Goal: Information Seeking & Learning: Understand process/instructions

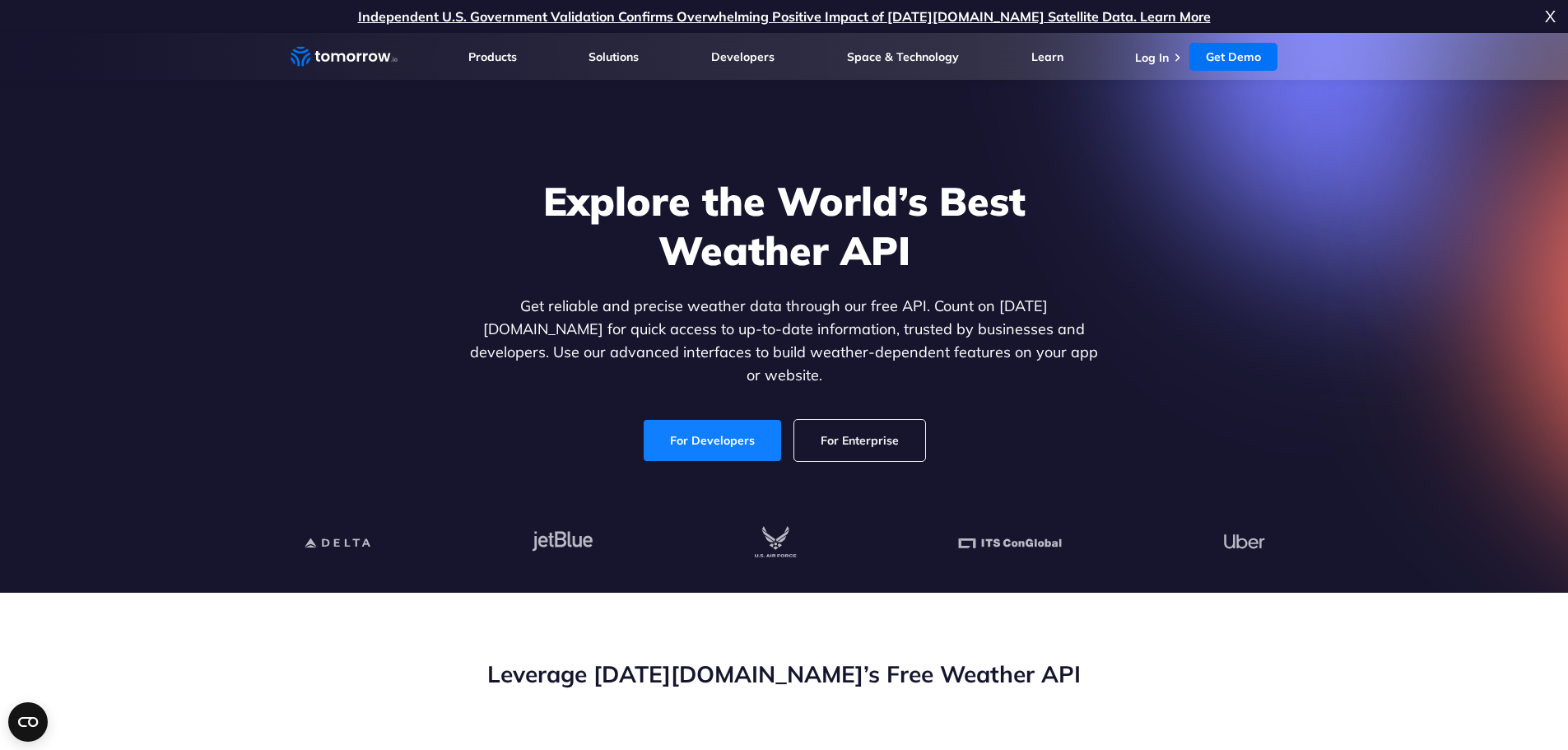
click at [724, 420] on link "For Developers" at bounding box center [713, 441] width 138 height 41
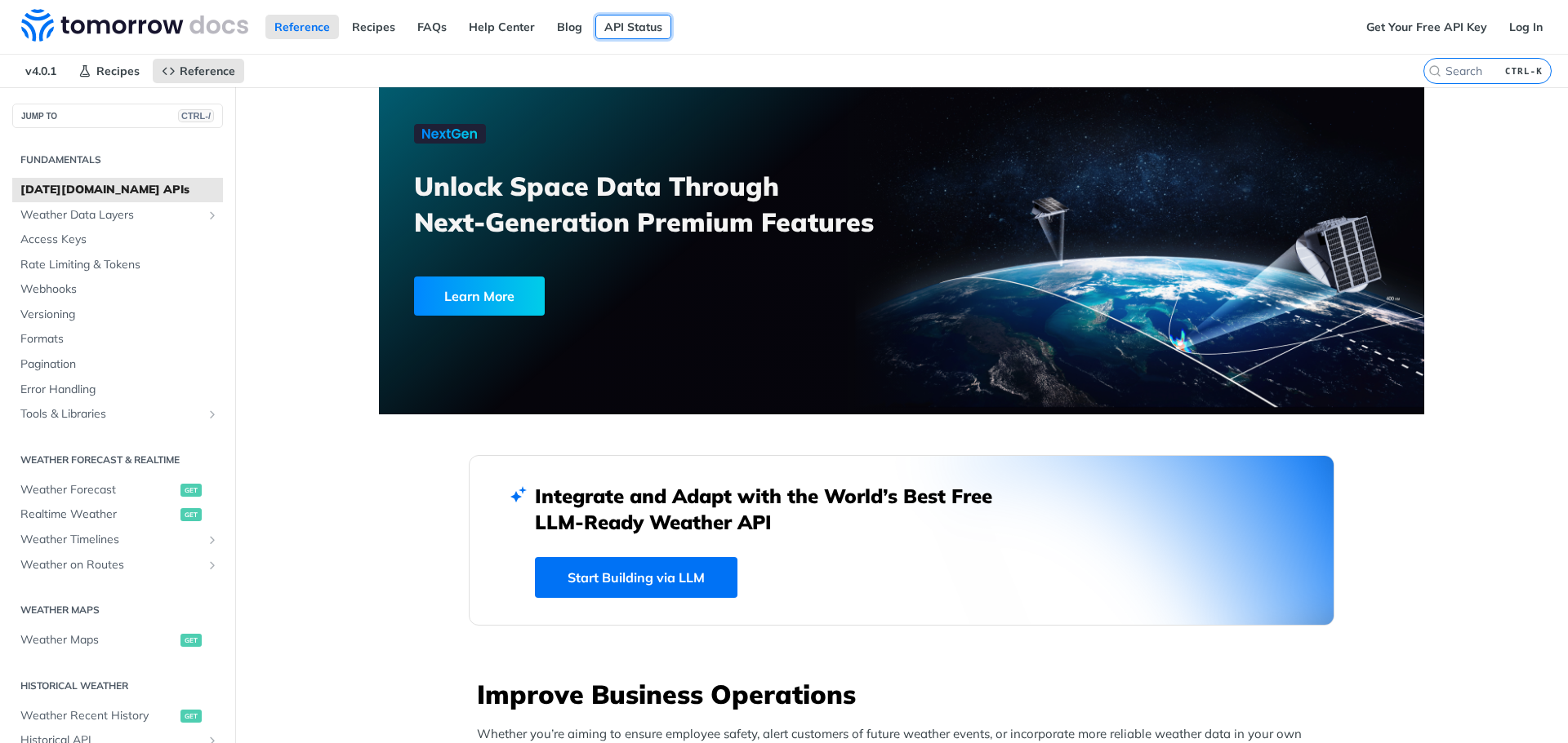
click at [624, 30] on link "API Status" at bounding box center [633, 26] width 76 height 24
click at [206, 215] on icon "Show subpages for Weather Data Layers" at bounding box center [212, 215] width 13 height 13
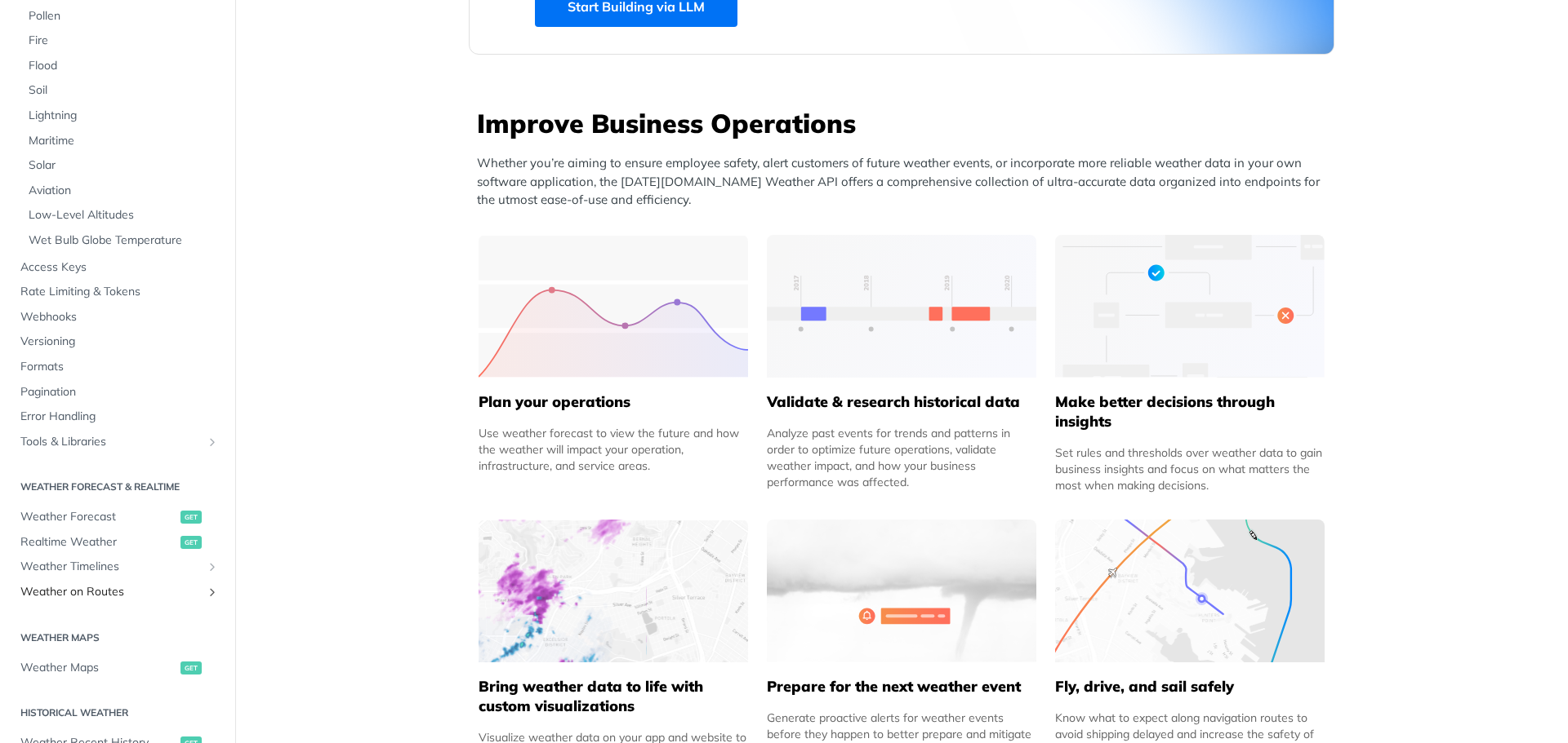
scroll to position [326, 0]
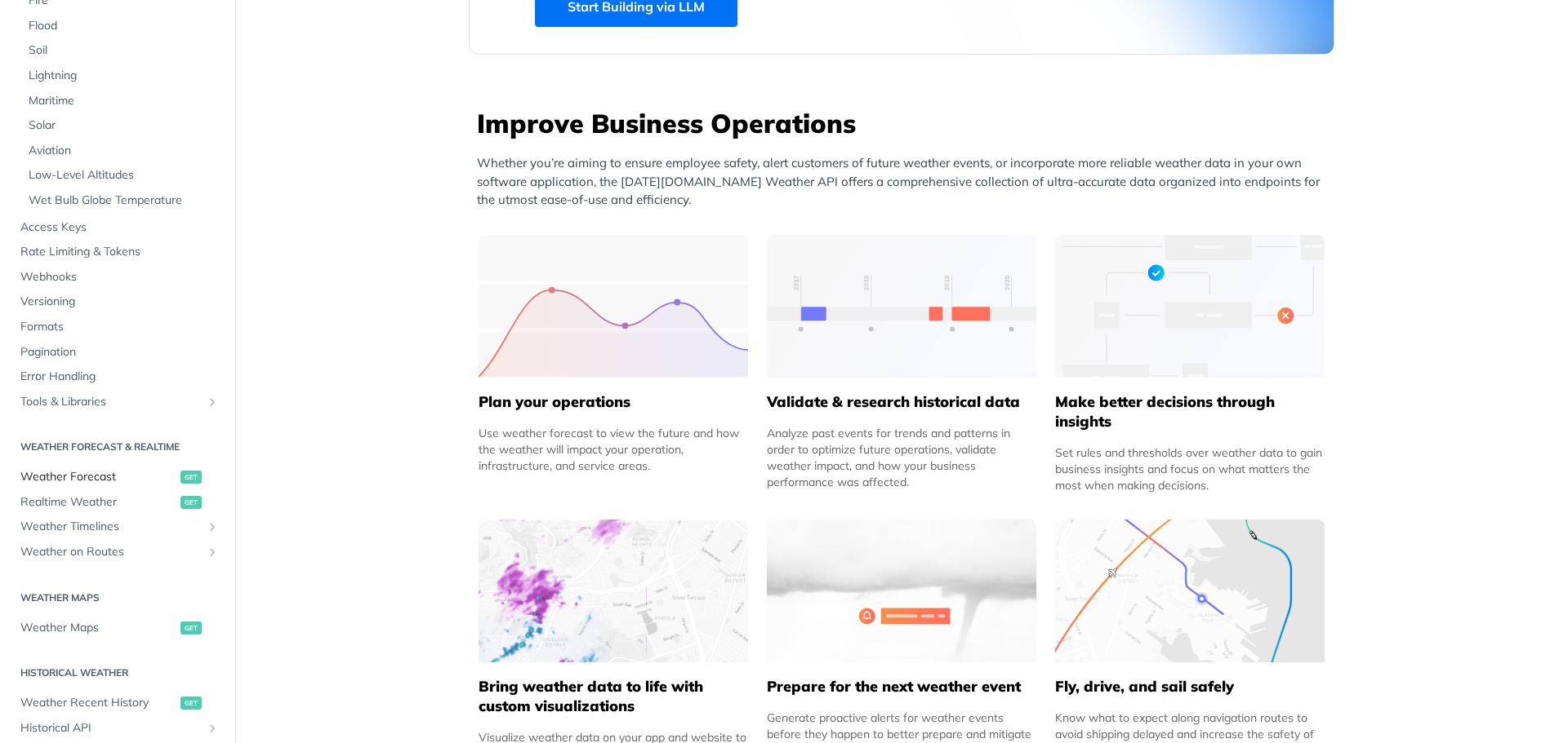
click at [119, 477] on span "Weather Forecast" at bounding box center [99, 477] width 156 height 17
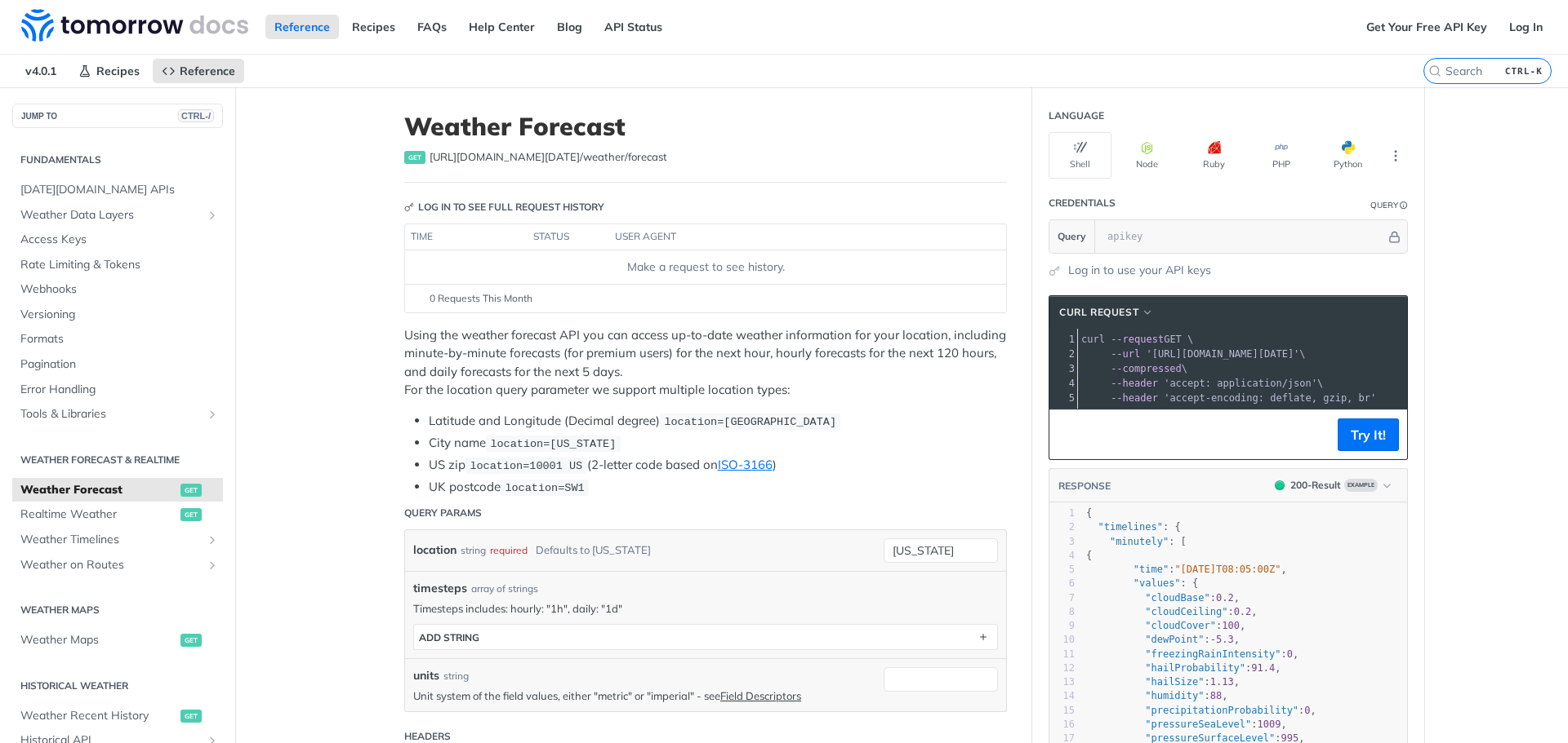
drag, startPoint x: 673, startPoint y: 265, endPoint x: 827, endPoint y: 283, distance: 155.0
click at [687, 267] on div "Make a request to see history." at bounding box center [705, 268] width 588 height 18
click at [783, 310] on footer "0 Requests This Month" at bounding box center [705, 298] width 601 height 28
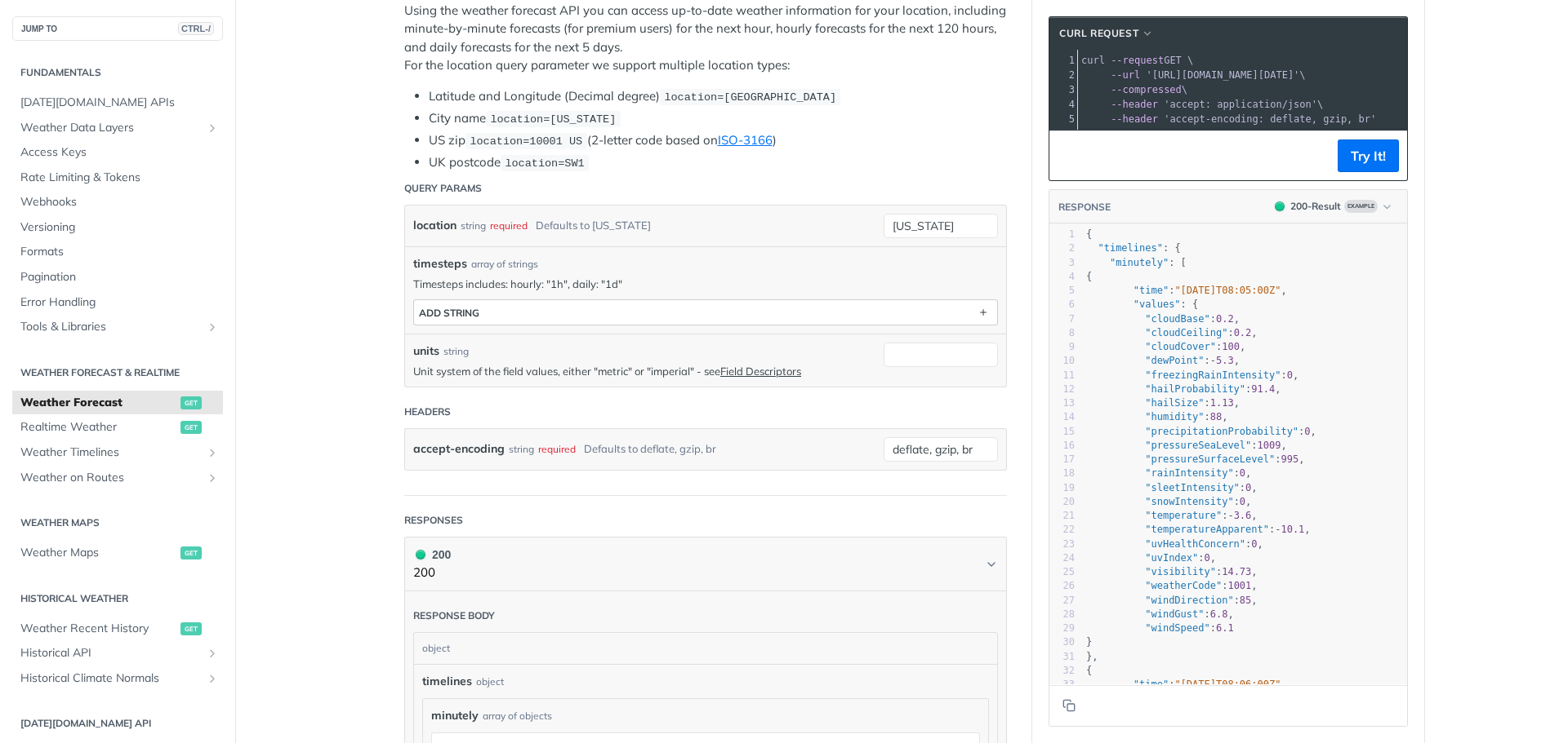
scroll to position [326, 0]
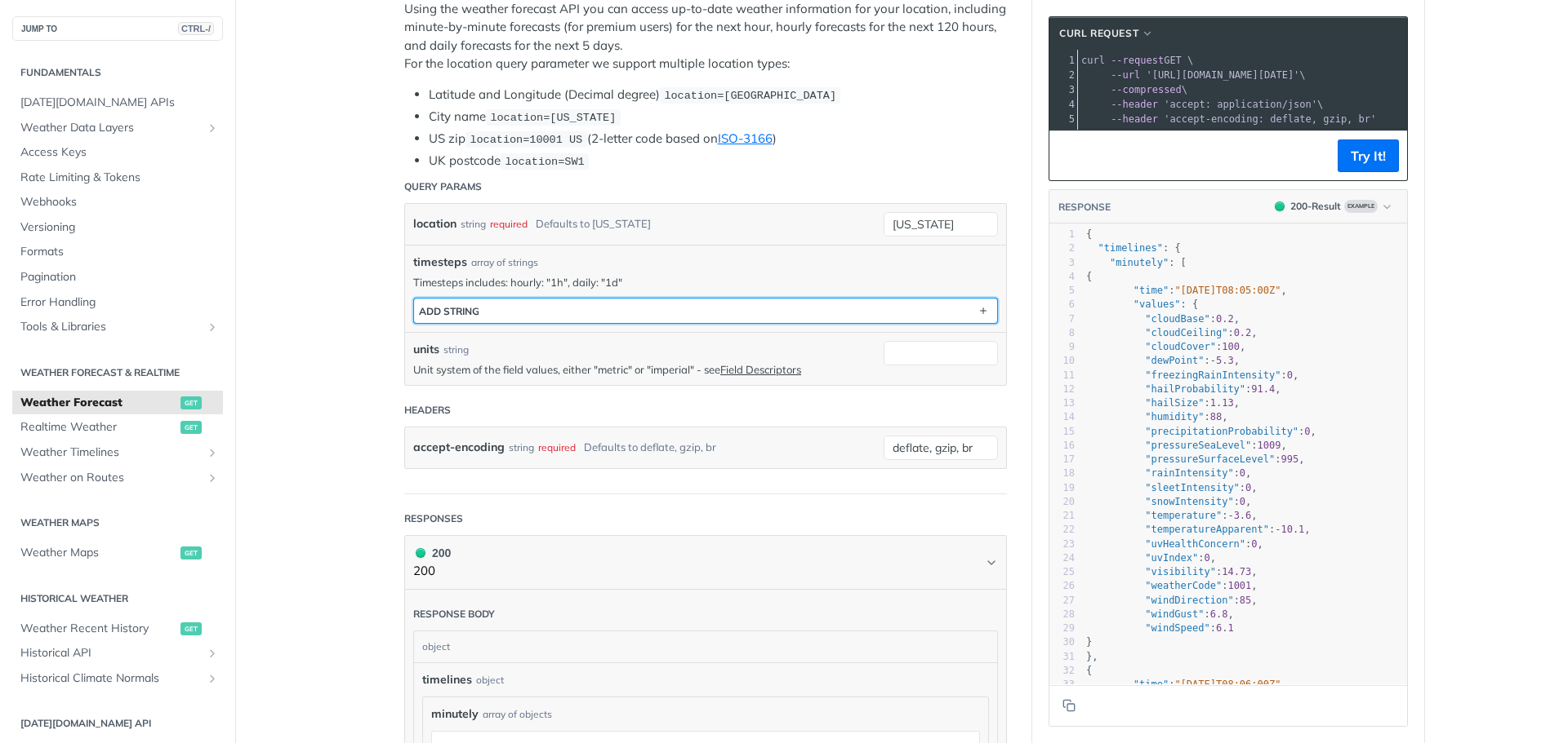
click at [464, 306] on div "ADD string" at bounding box center [449, 311] width 61 height 13
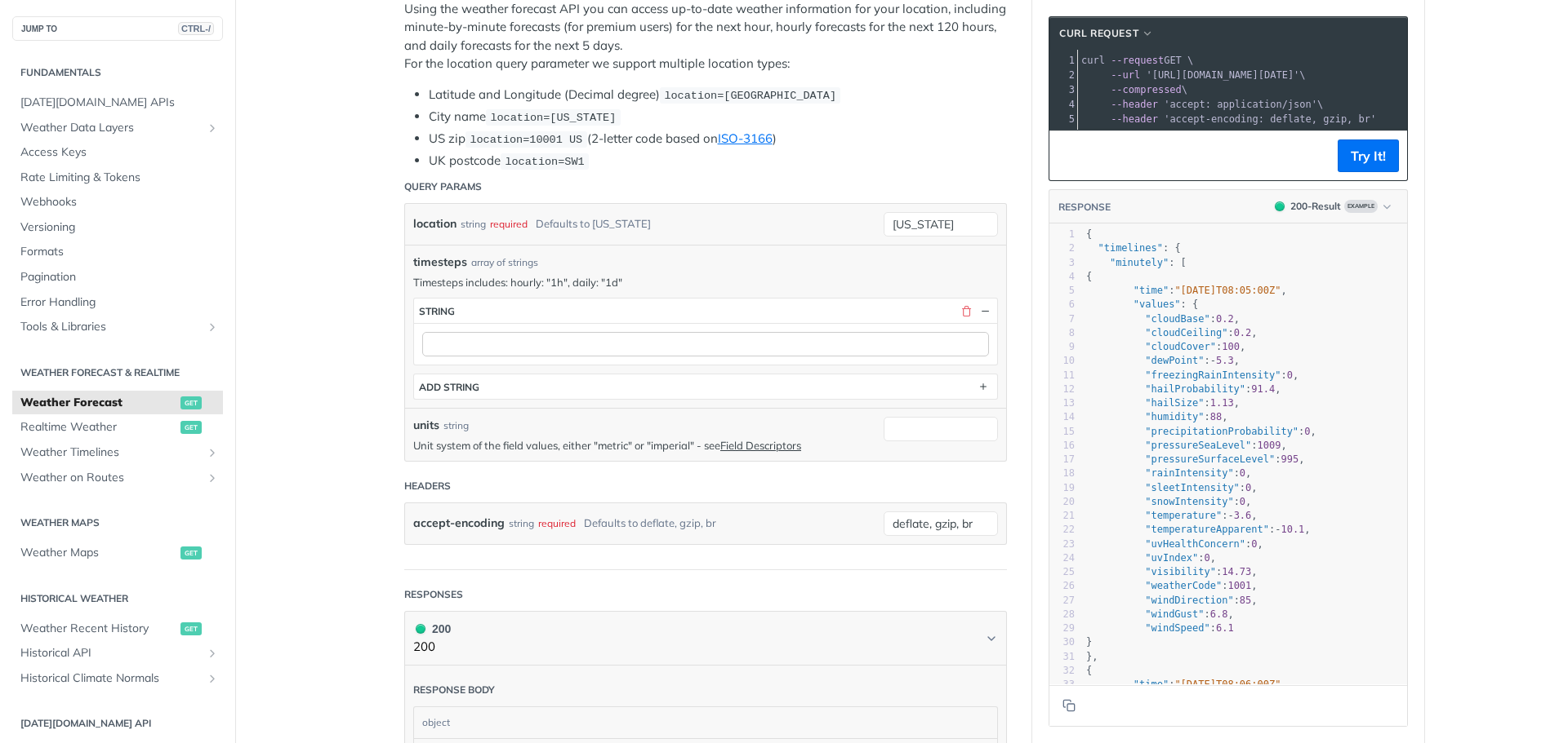
drag, startPoint x: 665, startPoint y: 356, endPoint x: 682, endPoint y: 344, distance: 20.8
click at [663, 356] on div at bounding box center [705, 344] width 583 height 42
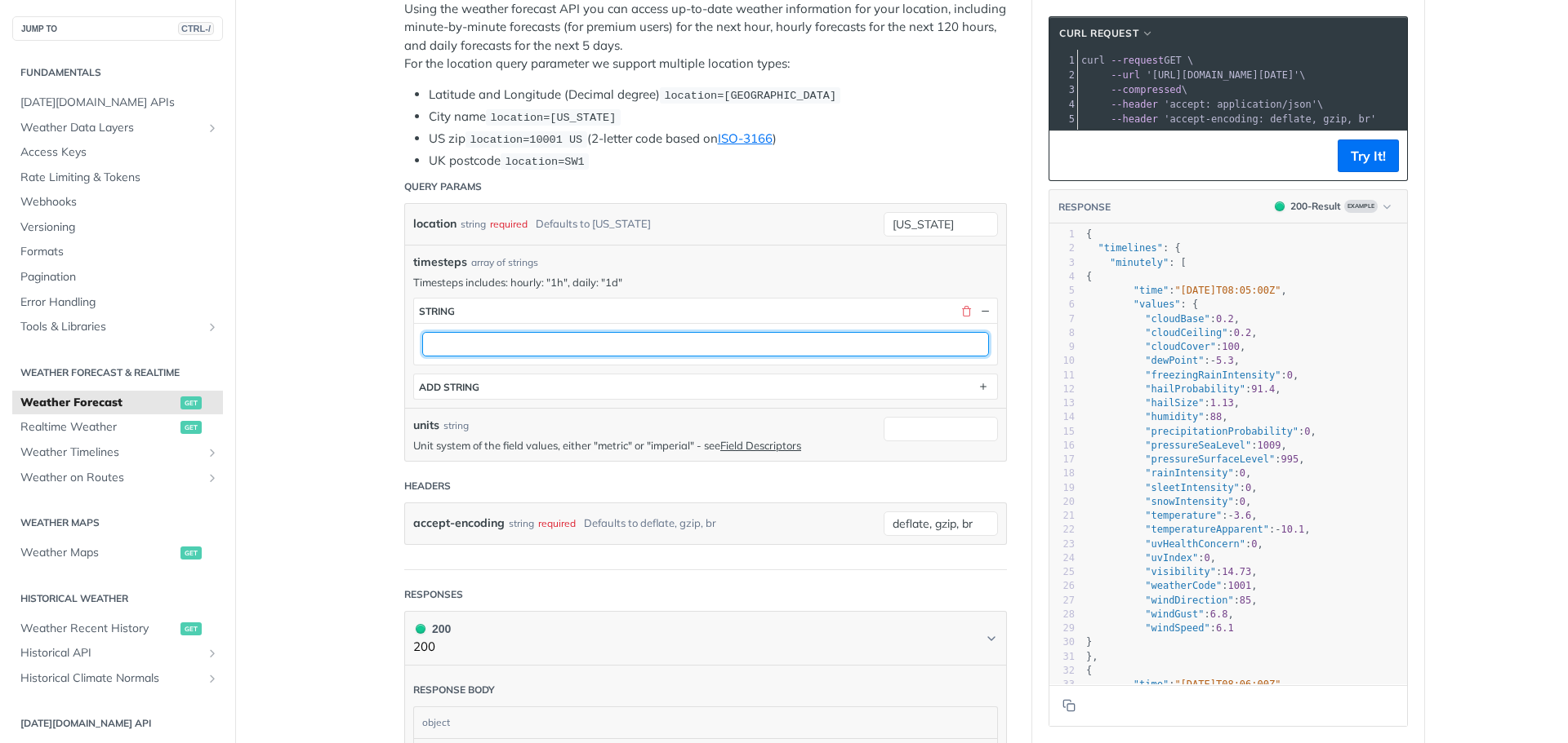
click at [682, 344] on input "text" at bounding box center [705, 344] width 567 height 24
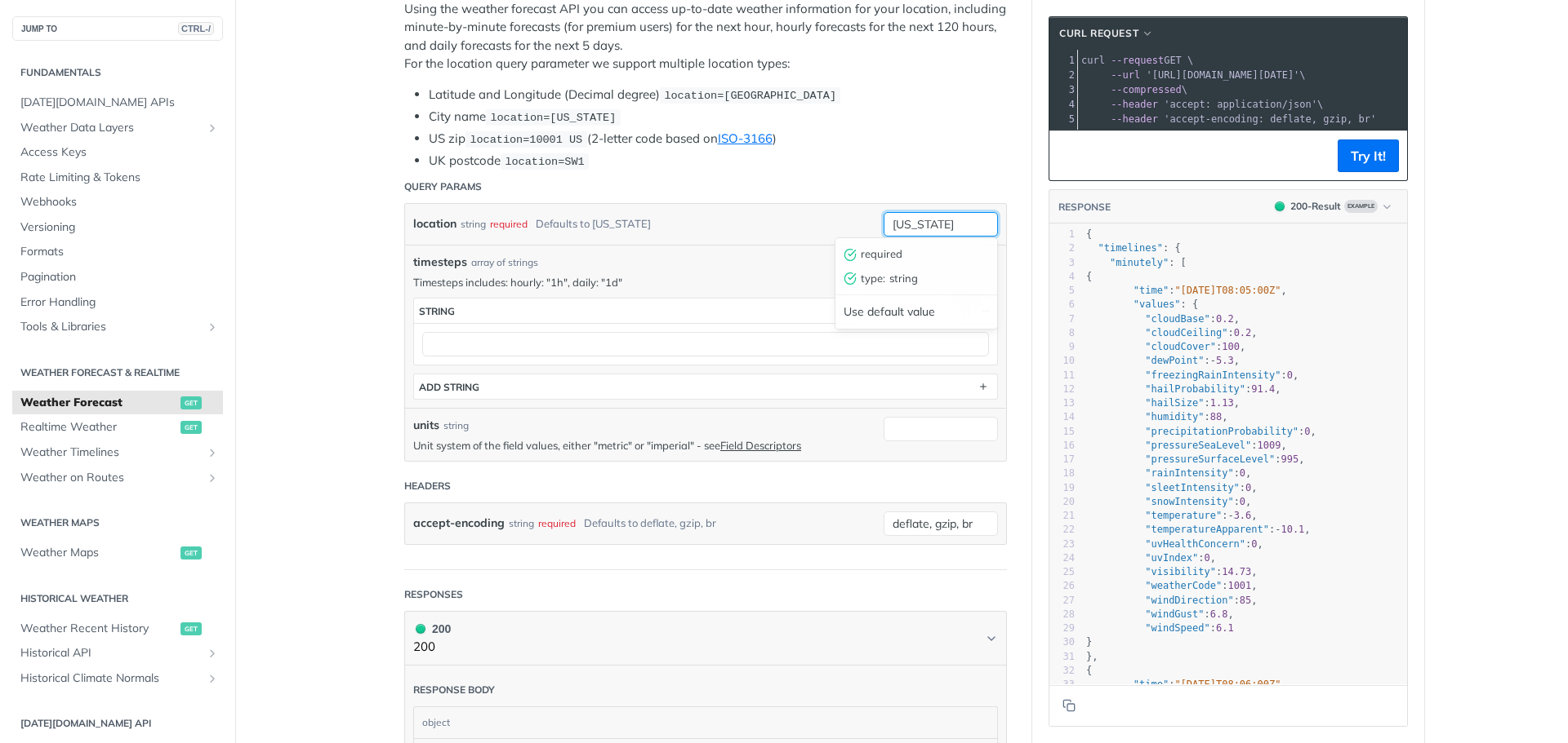
click at [906, 227] on input "[US_STATE]" at bounding box center [940, 224] width 114 height 24
drag, startPoint x: 958, startPoint y: 225, endPoint x: 845, endPoint y: 230, distance: 113.1
click at [845, 230] on div "location string required Defaults to [US_STATE] [US_STATE] required type : stri…" at bounding box center [705, 225] width 601 height 41
type input "modigliana"
click at [417, 418] on label "units" at bounding box center [426, 426] width 26 height 18
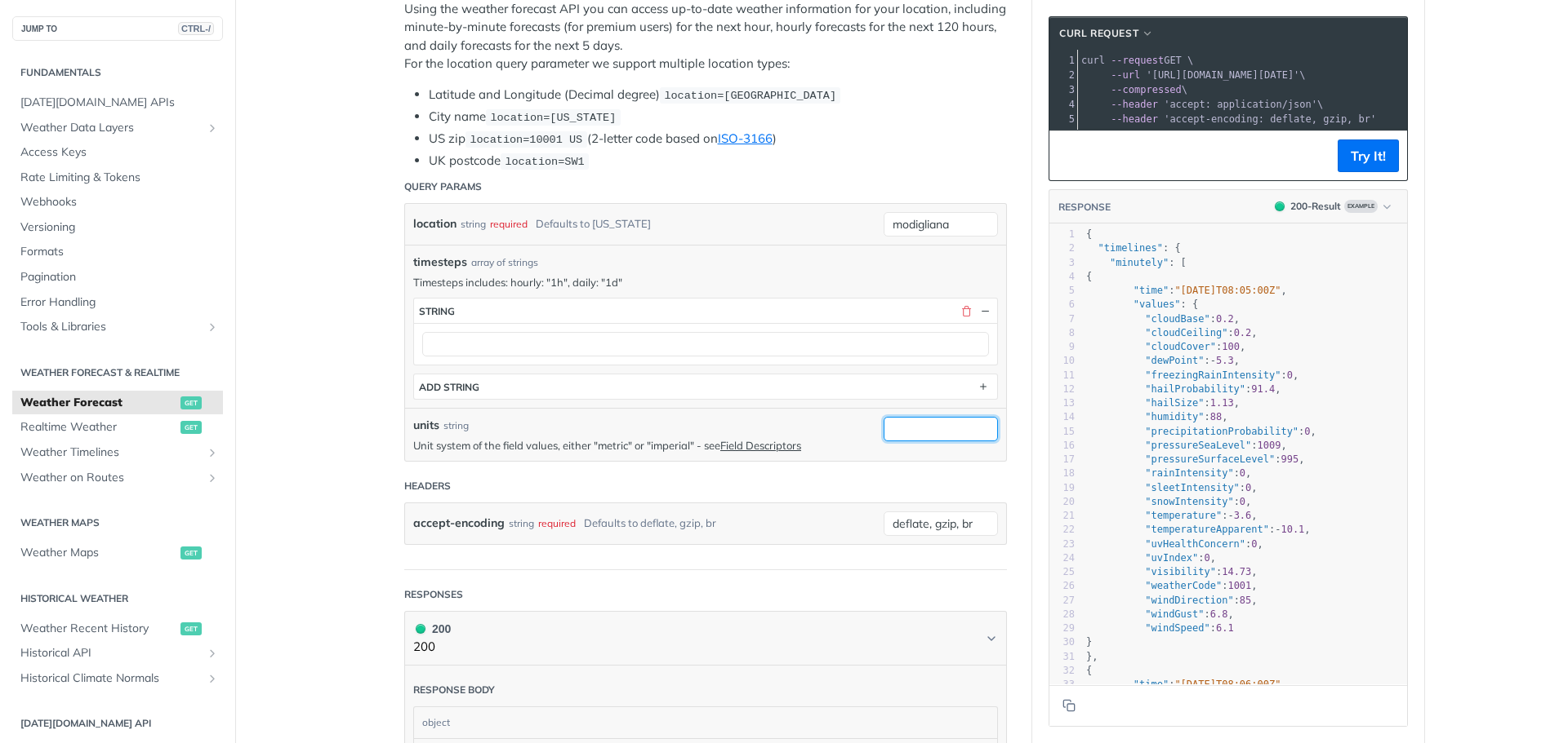
click at [883, 418] on input "units" at bounding box center [940, 429] width 114 height 24
drag, startPoint x: 962, startPoint y: 312, endPoint x: 931, endPoint y: 335, distance: 38.6
click at [961, 312] on button "button" at bounding box center [965, 310] width 15 height 15
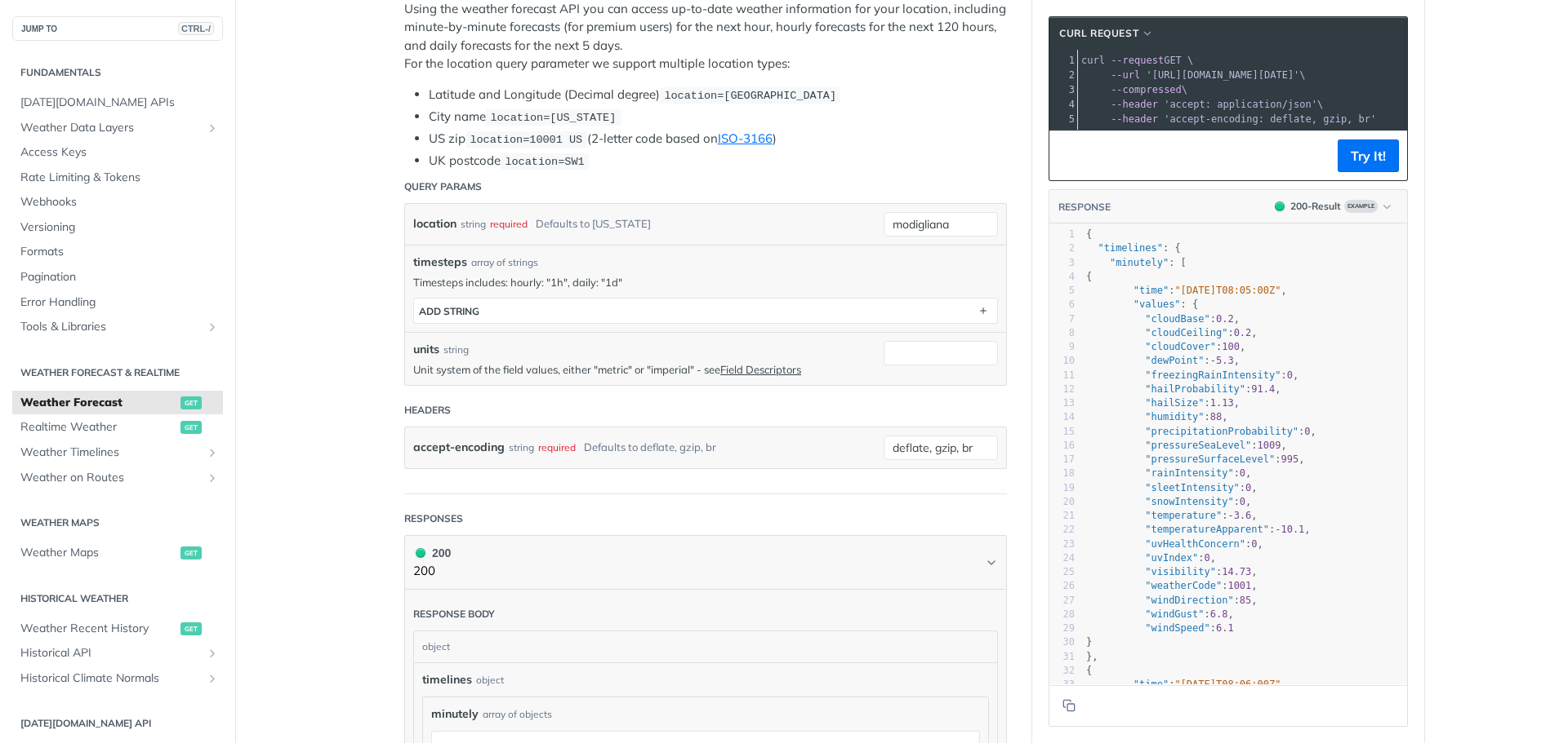
click at [413, 354] on label "units" at bounding box center [426, 350] width 26 height 18
click at [883, 354] on input "units" at bounding box center [940, 352] width 114 height 24
